Goal: Transaction & Acquisition: Obtain resource

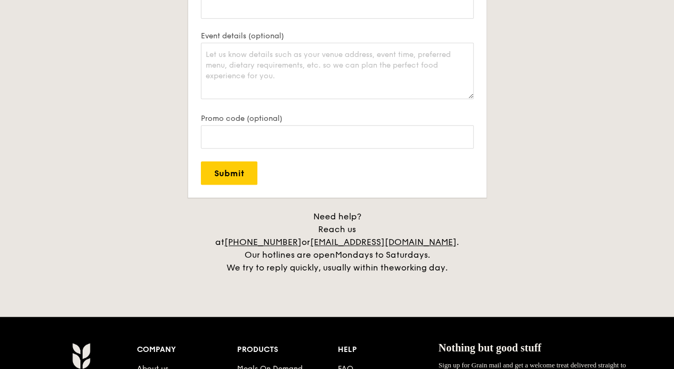
scroll to position [2452, 0]
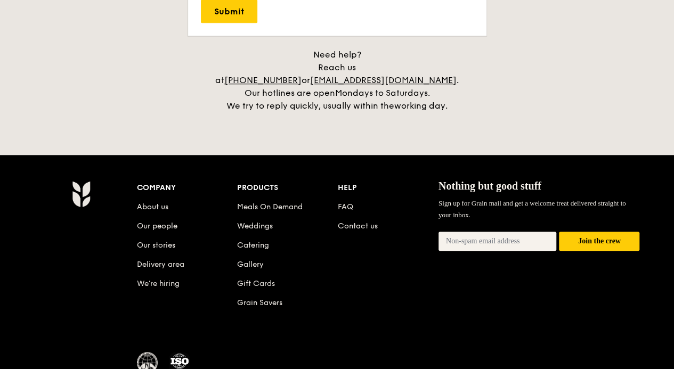
click at [163, 196] on li "About us" at bounding box center [187, 205] width 101 height 19
click at [159, 203] on link "About us" at bounding box center [152, 207] width 31 height 9
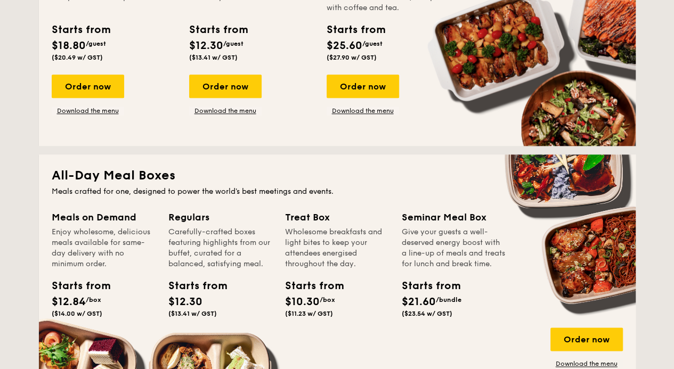
scroll to position [693, 0]
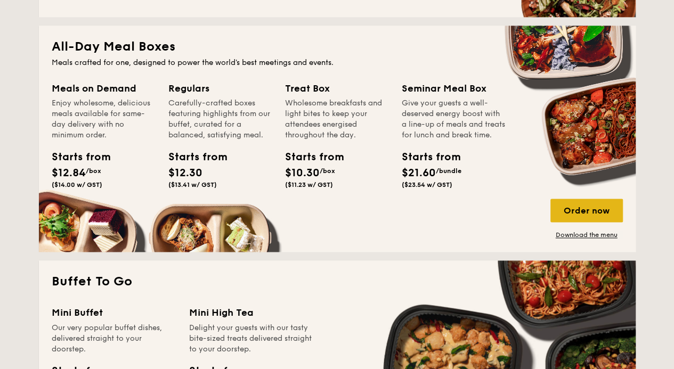
click at [571, 217] on div "Order now" at bounding box center [587, 210] width 72 height 23
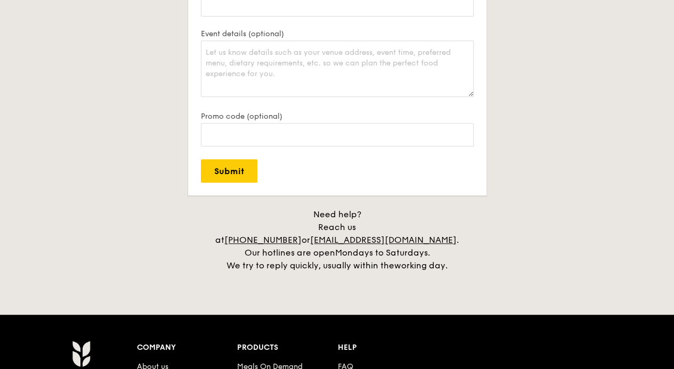
scroll to position [2337, 0]
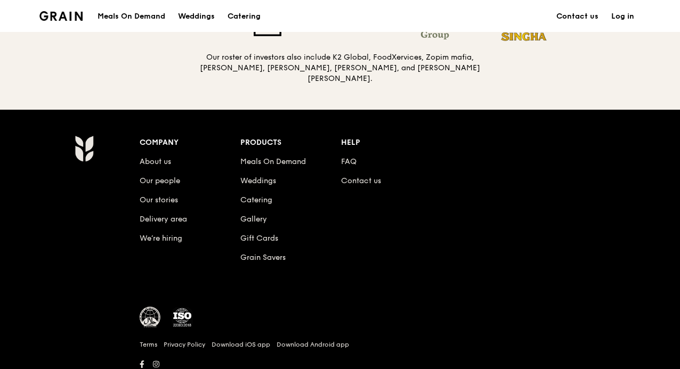
scroll to position [1199, 0]
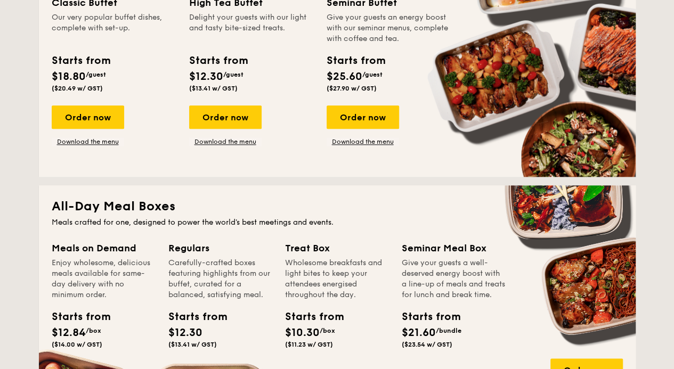
scroll to position [640, 0]
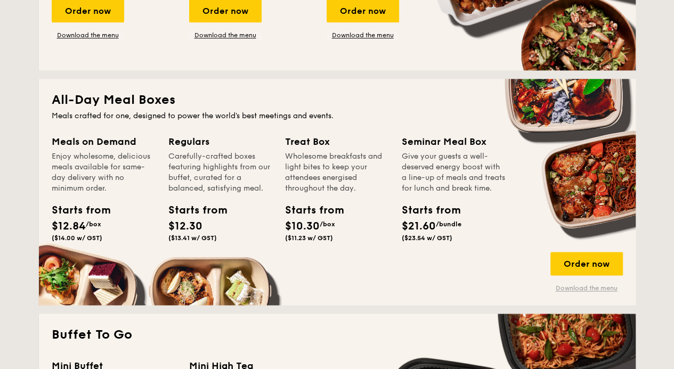
click at [582, 288] on link "Download the menu" at bounding box center [587, 288] width 72 height 9
